Goal: Information Seeking & Learning: Learn about a topic

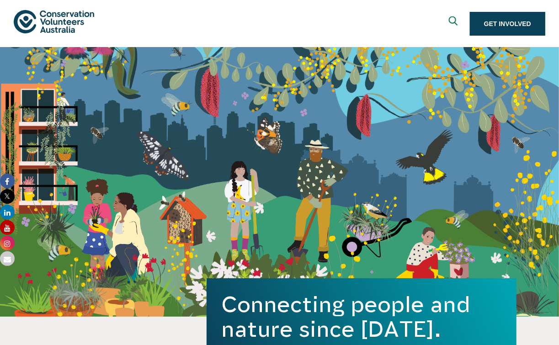
click at [94, 33] on img at bounding box center [54, 21] width 80 height 23
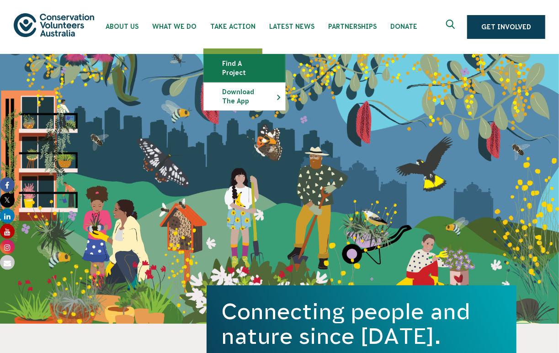
click at [237, 63] on link "Find a project" at bounding box center [244, 67] width 81 height 27
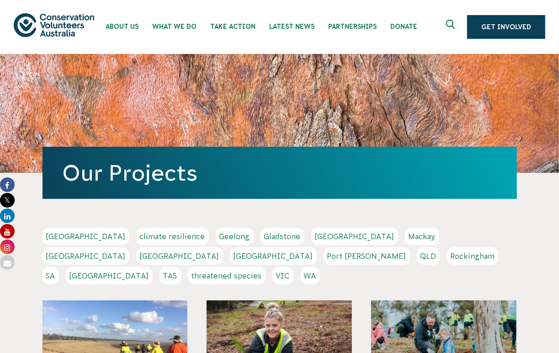
click at [417, 258] on link "QLD" at bounding box center [428, 255] width 23 height 17
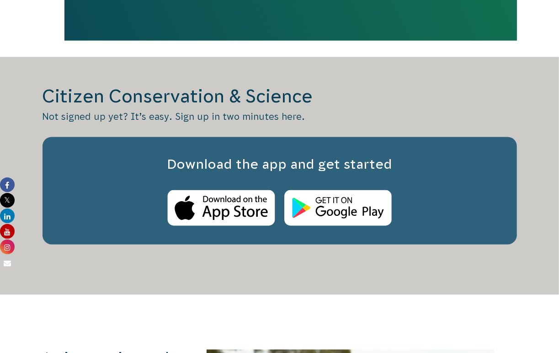
scroll to position [820, 0]
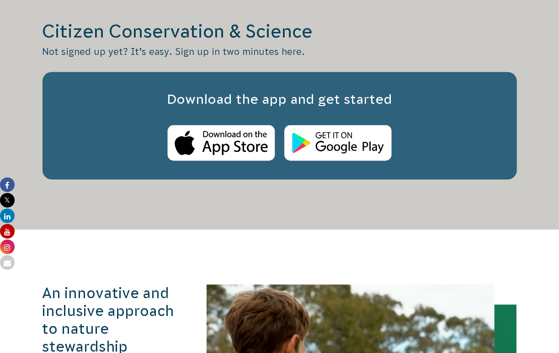
click at [348, 134] on img at bounding box center [337, 143] width 107 height 36
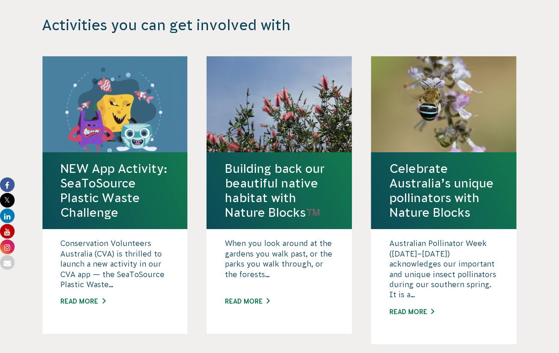
scroll to position [1480, 0]
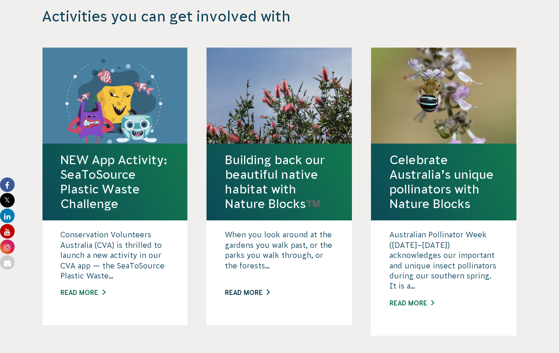
click at [236, 288] on link "Read More" at bounding box center [279, 293] width 109 height 10
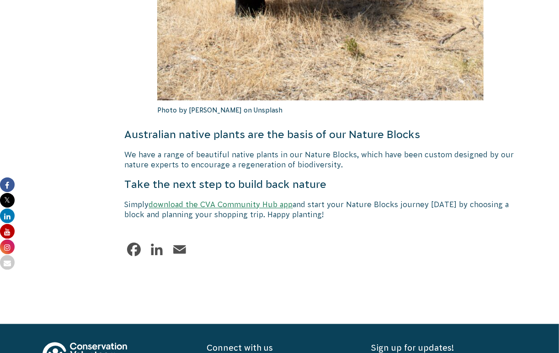
scroll to position [2445, 0]
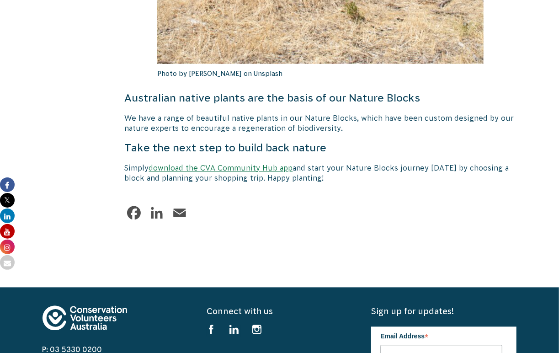
click at [229, 164] on link "download the CVA Community Hub app" at bounding box center [221, 168] width 144 height 8
